Goal: Task Accomplishment & Management: Complete application form

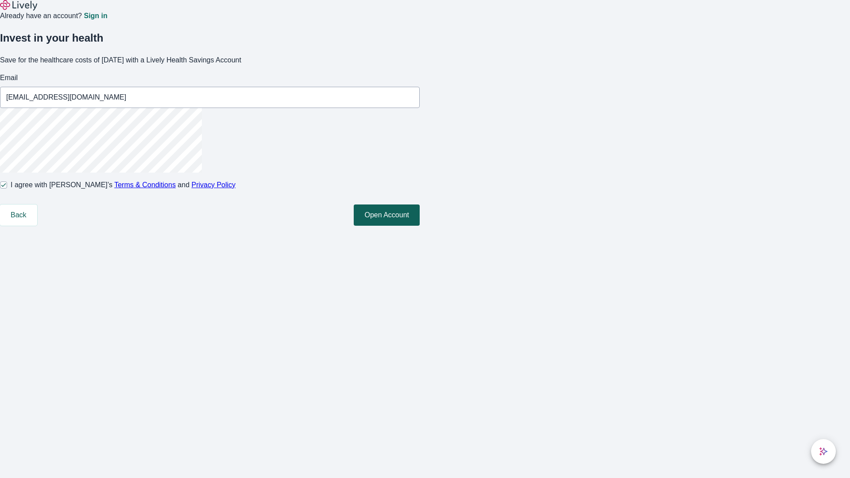
click at [419, 226] on button "Open Account" at bounding box center [387, 214] width 66 height 21
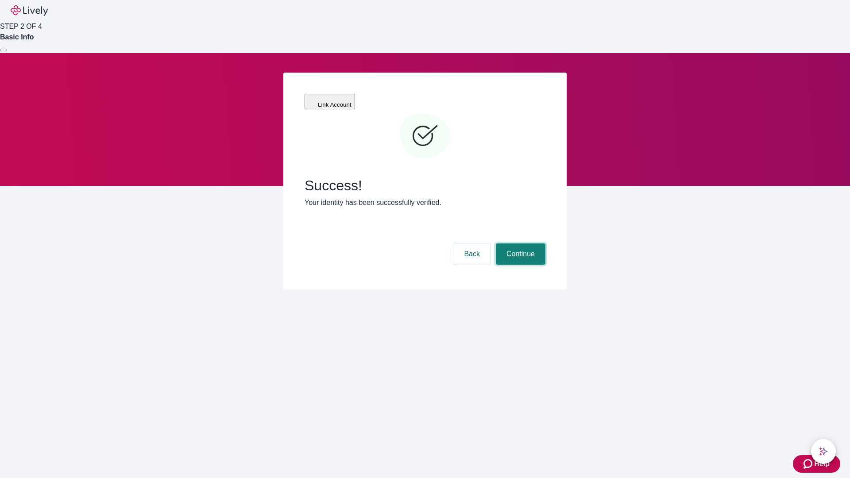
click at [519, 243] on button "Continue" at bounding box center [521, 253] width 50 height 21
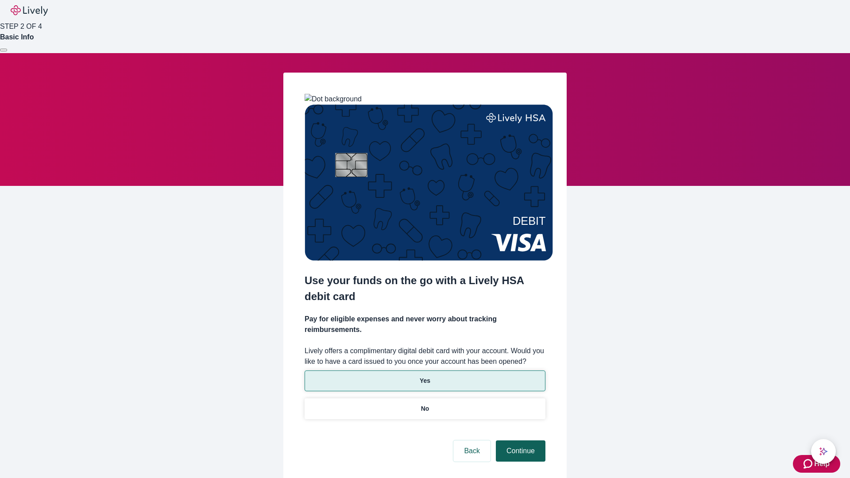
click at [424, 404] on p "No" at bounding box center [425, 408] width 8 height 9
click at [519, 440] on button "Continue" at bounding box center [521, 450] width 50 height 21
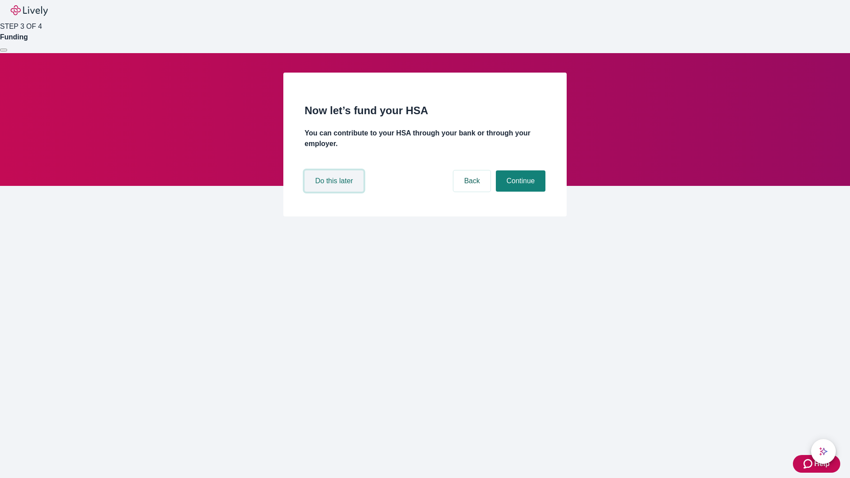
click at [335, 192] on button "Do this later" at bounding box center [333, 180] width 59 height 21
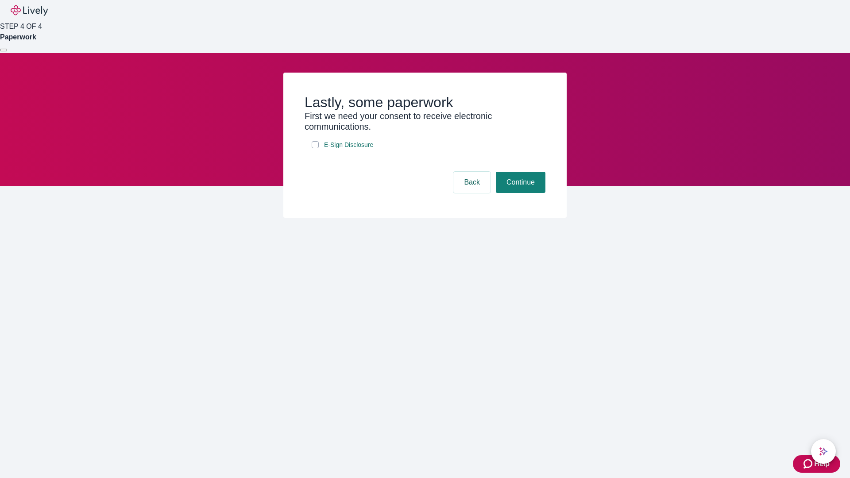
click at [315, 148] on input "E-Sign Disclosure" at bounding box center [315, 144] width 7 height 7
checkbox input "true"
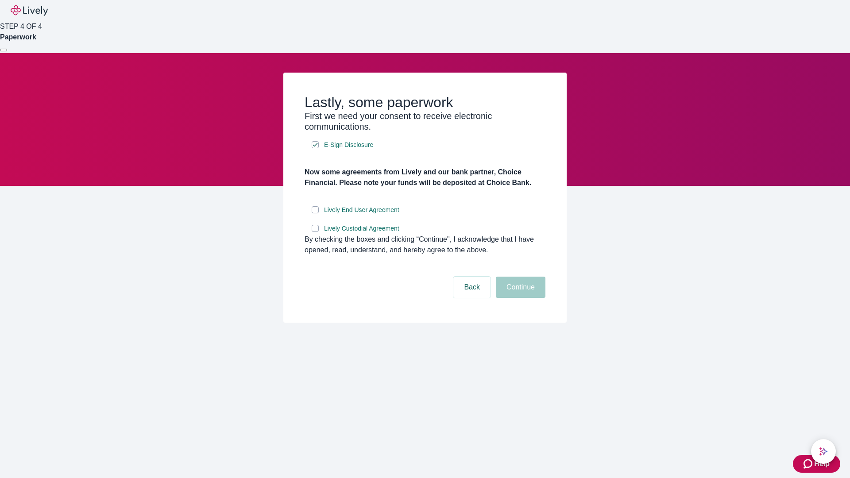
click at [315, 213] on input "Lively End User Agreement" at bounding box center [315, 209] width 7 height 7
checkbox input "true"
click at [315, 232] on input "Lively Custodial Agreement" at bounding box center [315, 228] width 7 height 7
checkbox input "true"
click at [519, 298] on button "Continue" at bounding box center [521, 287] width 50 height 21
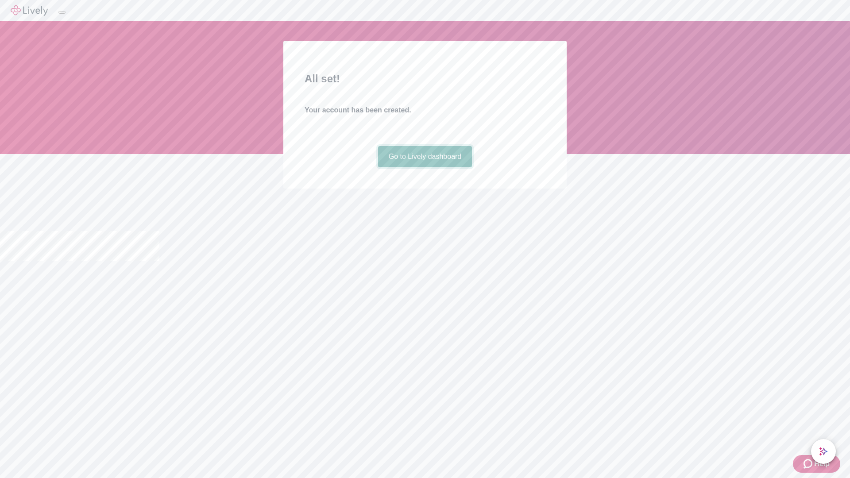
click at [424, 167] on link "Go to Lively dashboard" at bounding box center [425, 156] width 94 height 21
